Goal: Obtain resource: Obtain resource

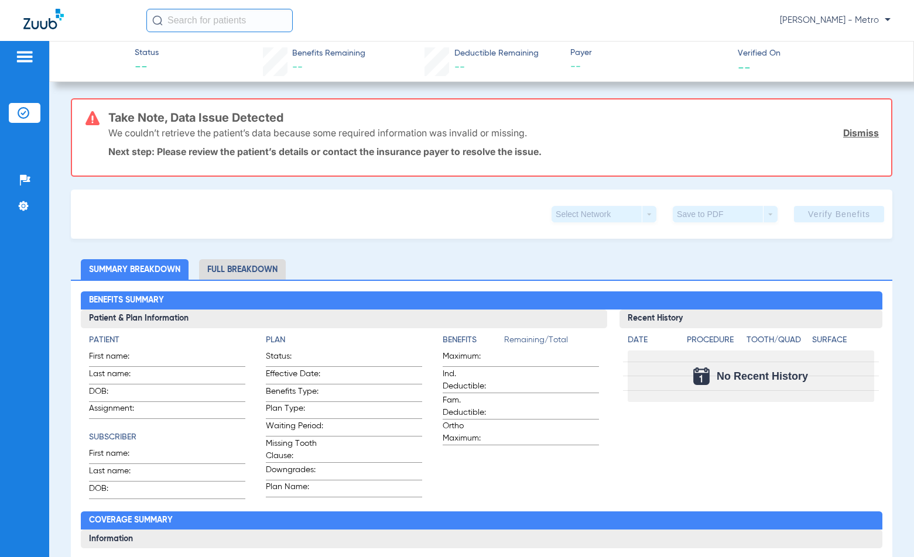
click at [26, 54] on img at bounding box center [24, 57] width 19 height 14
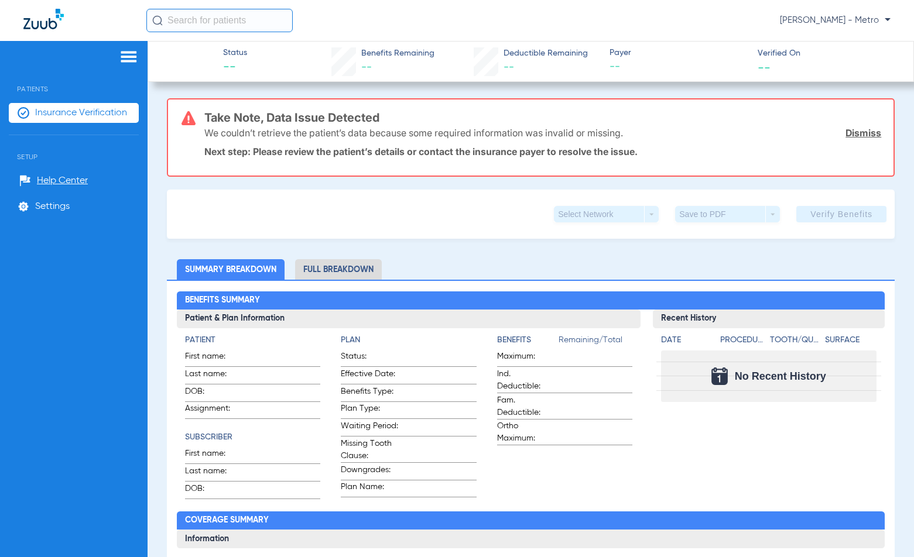
click at [76, 114] on span "Insurance Verification" at bounding box center [81, 113] width 92 height 12
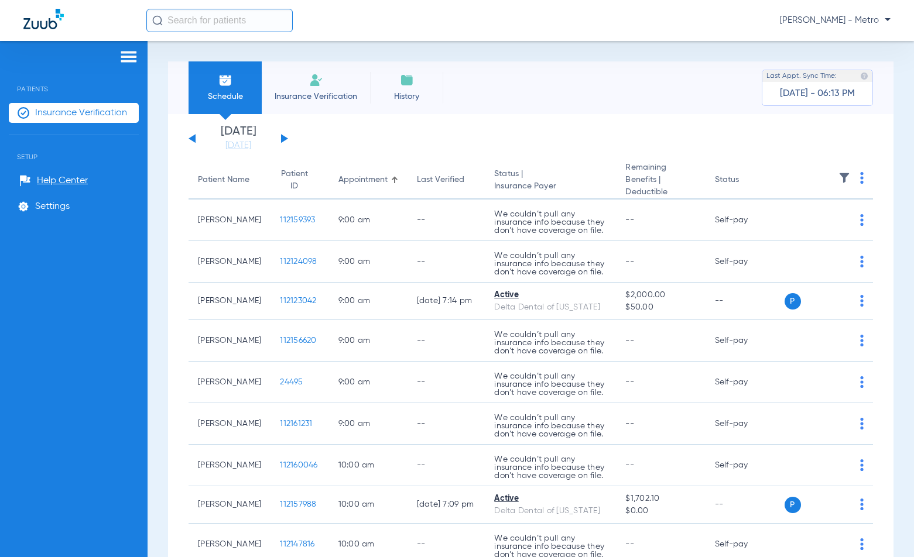
click at [314, 90] on li "Insurance Verification" at bounding box center [316, 87] width 108 height 53
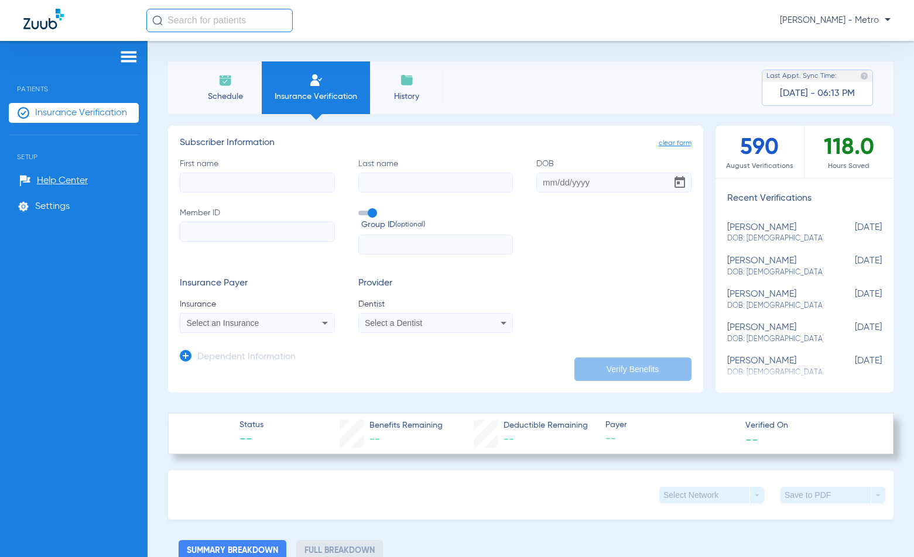
click at [219, 23] on input "text" at bounding box center [219, 20] width 146 height 23
click at [228, 99] on span "Schedule" at bounding box center [225, 97] width 56 height 12
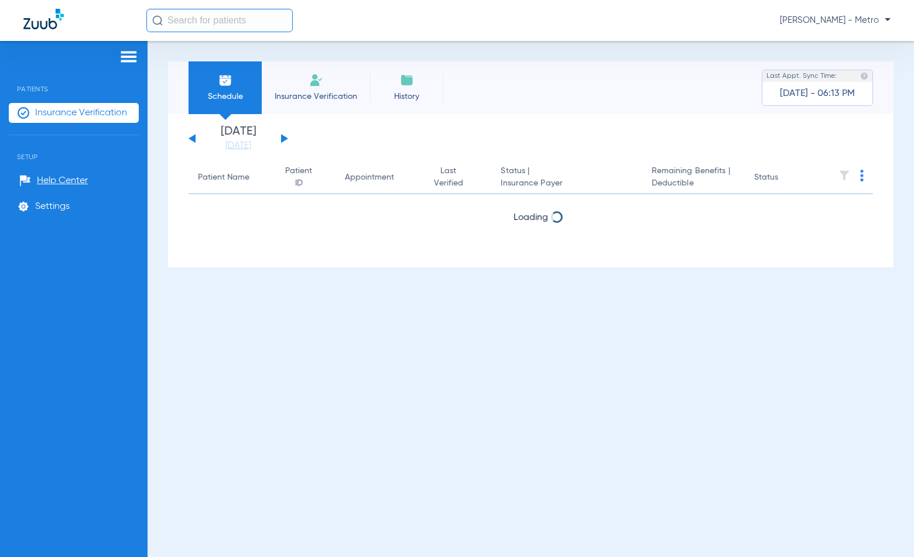
click at [222, 26] on input "text" at bounding box center [219, 20] width 146 height 23
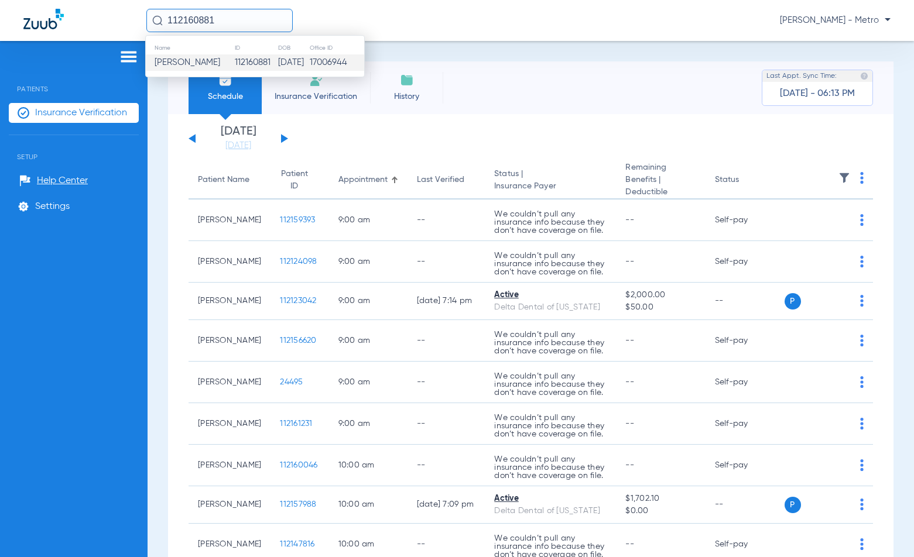
type input "112160881"
click at [191, 63] on span "Yosvanis Blanco" at bounding box center [188, 62] width 66 height 9
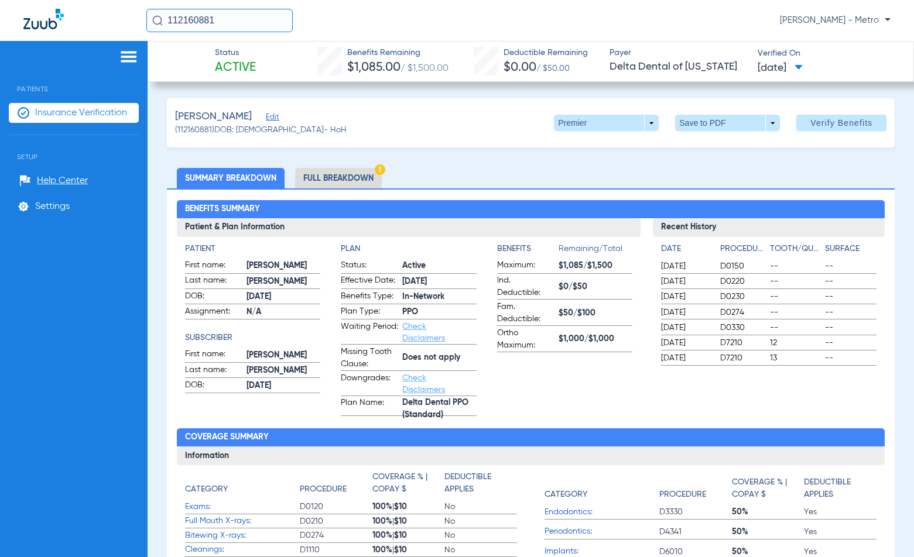
click at [347, 186] on li "Full Breakdown" at bounding box center [338, 178] width 87 height 20
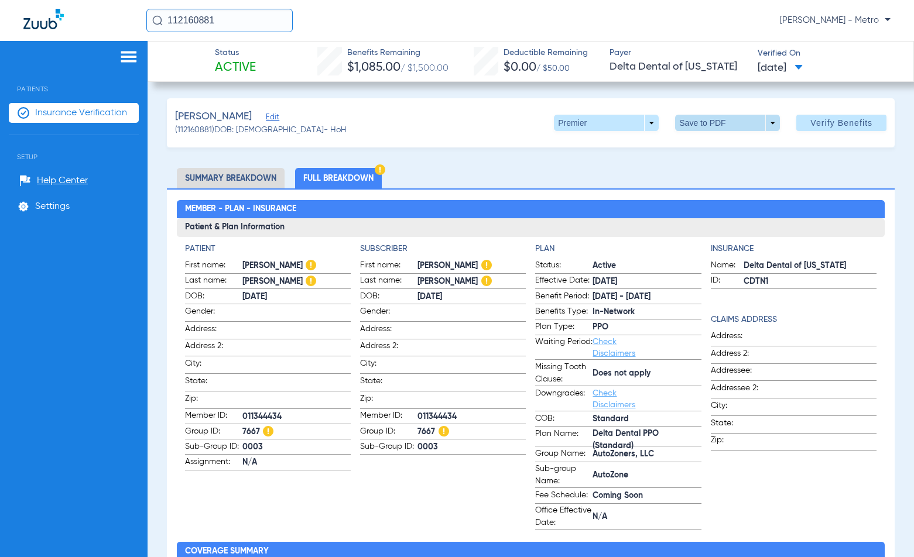
click at [737, 126] on span at bounding box center [727, 123] width 105 height 16
click at [727, 138] on button "insert_drive_file Save to PDF" at bounding box center [711, 146] width 88 height 23
drag, startPoint x: 475, startPoint y: 138, endPoint x: 457, endPoint y: 145, distance: 19.3
click at [474, 138] on div "Blanco, Yosvanis Edit (112160881) DOB: 08/13/1989 - HoH Premier arrow_drop_down…" at bounding box center [531, 122] width 728 height 49
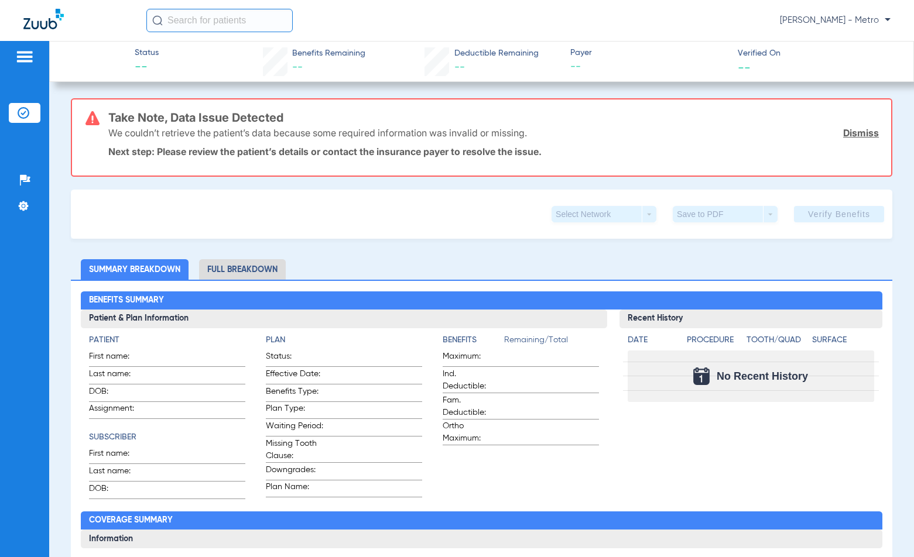
click at [205, 19] on input "text" at bounding box center [219, 20] width 146 height 23
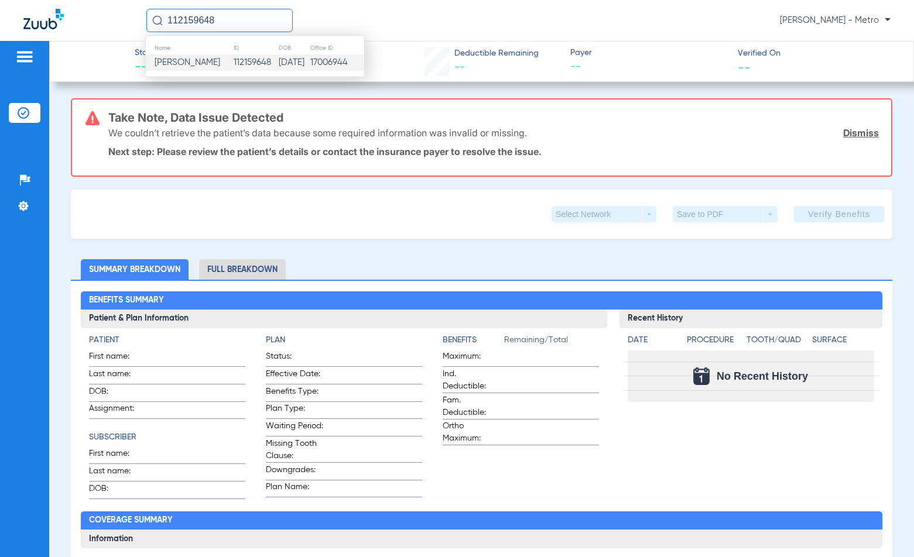
type input "112159648"
click at [233, 66] on td "112159648" at bounding box center [255, 62] width 45 height 16
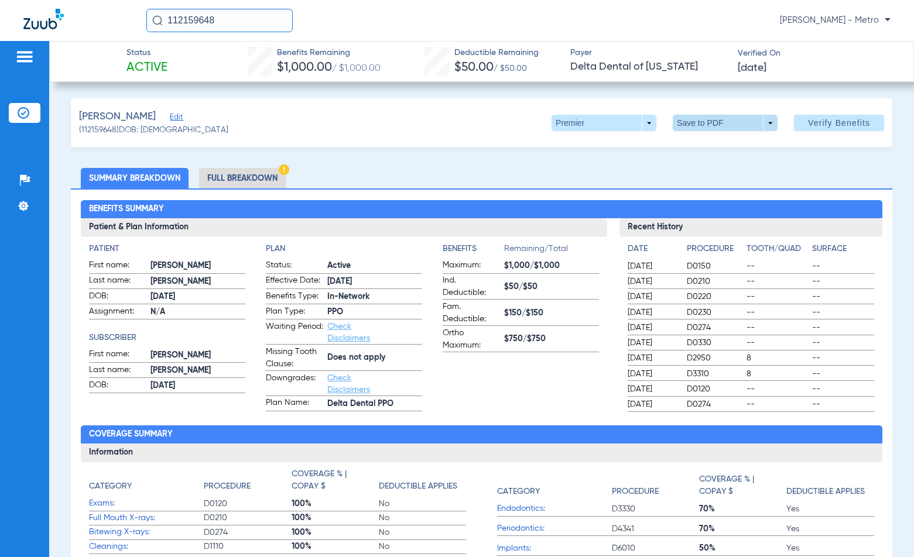
click at [723, 122] on span at bounding box center [725, 123] width 28 height 28
click at [703, 144] on span "Save to PDF" at bounding box center [720, 146] width 46 height 8
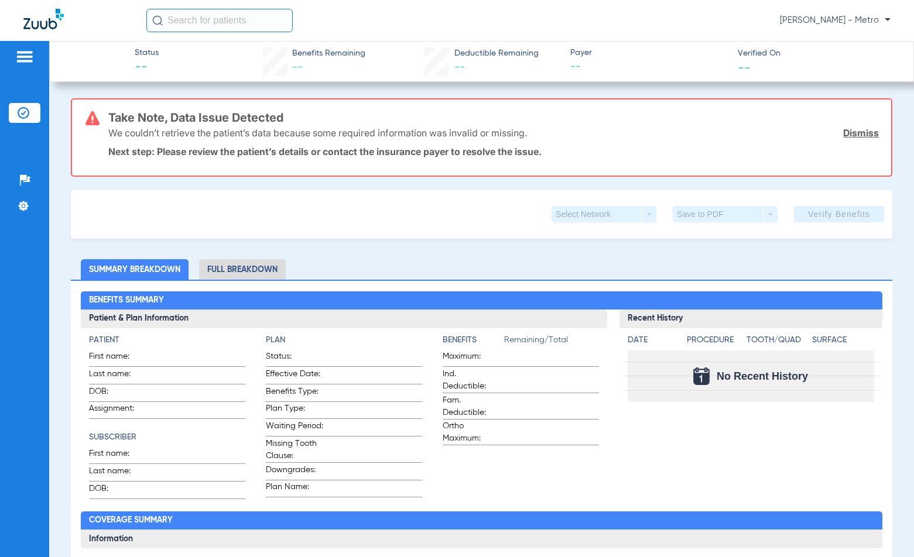
click at [204, 15] on input "text" at bounding box center [219, 20] width 146 height 23
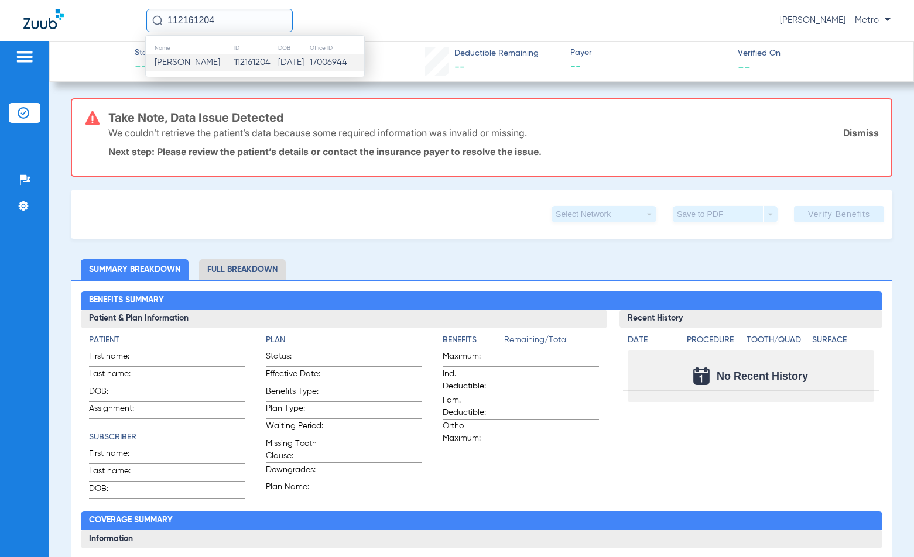
type input "112161204"
click at [218, 57] on td "[PERSON_NAME]" at bounding box center [190, 62] width 88 height 16
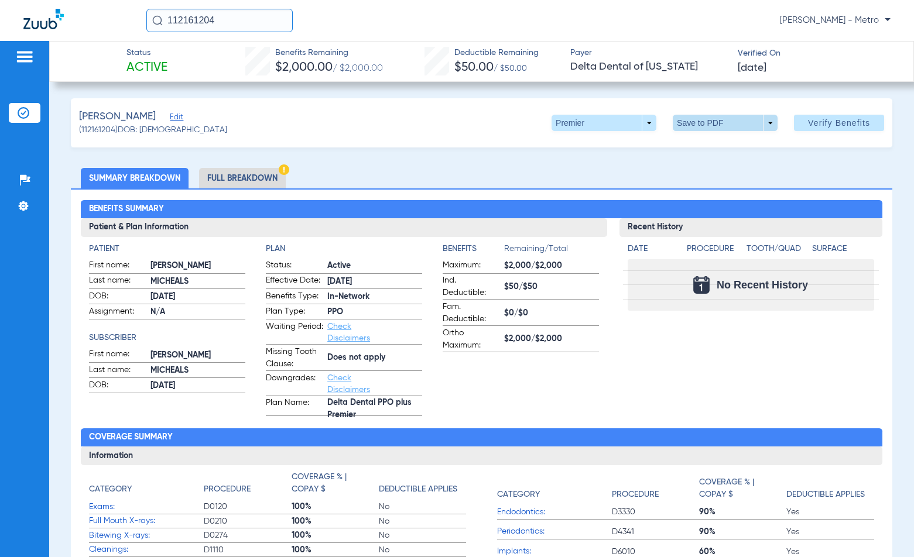
click at [700, 128] on span at bounding box center [725, 123] width 105 height 16
click at [698, 144] on span "Save to PDF" at bounding box center [720, 146] width 46 height 8
